Goal: Check status

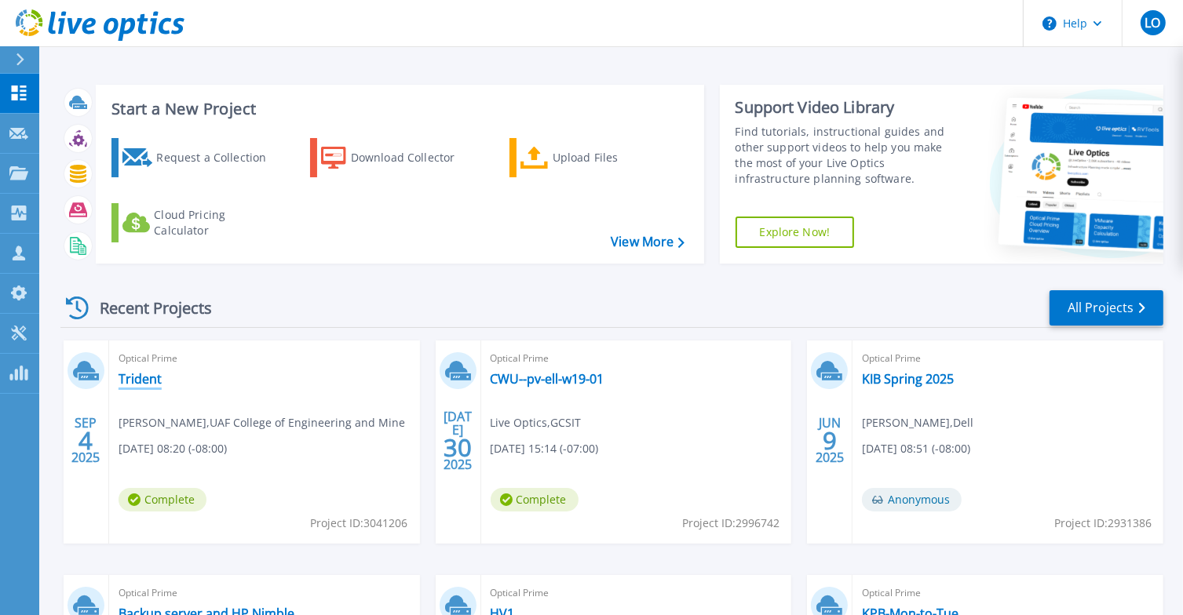
click at [135, 380] on link "Trident" at bounding box center [140, 379] width 43 height 16
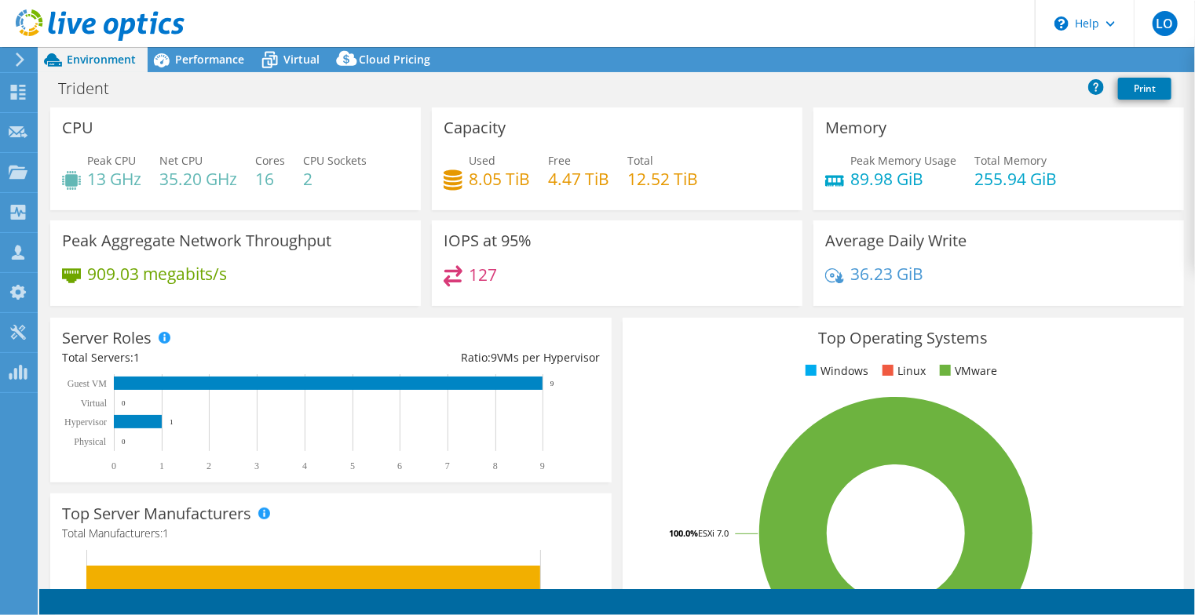
click at [210, 72] on div "Trident Print" at bounding box center [616, 89] width 1155 height 35
select select "USWest"
select select "USD"
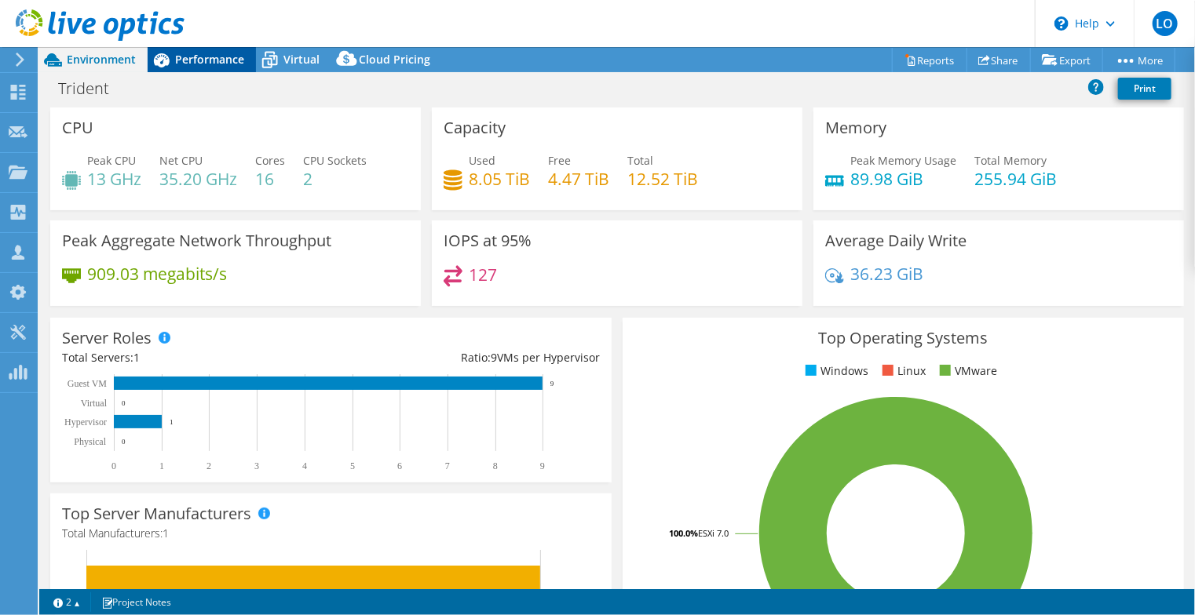
click at [229, 55] on span "Performance" at bounding box center [209, 59] width 69 height 15
